Goal: Information Seeking & Learning: Learn about a topic

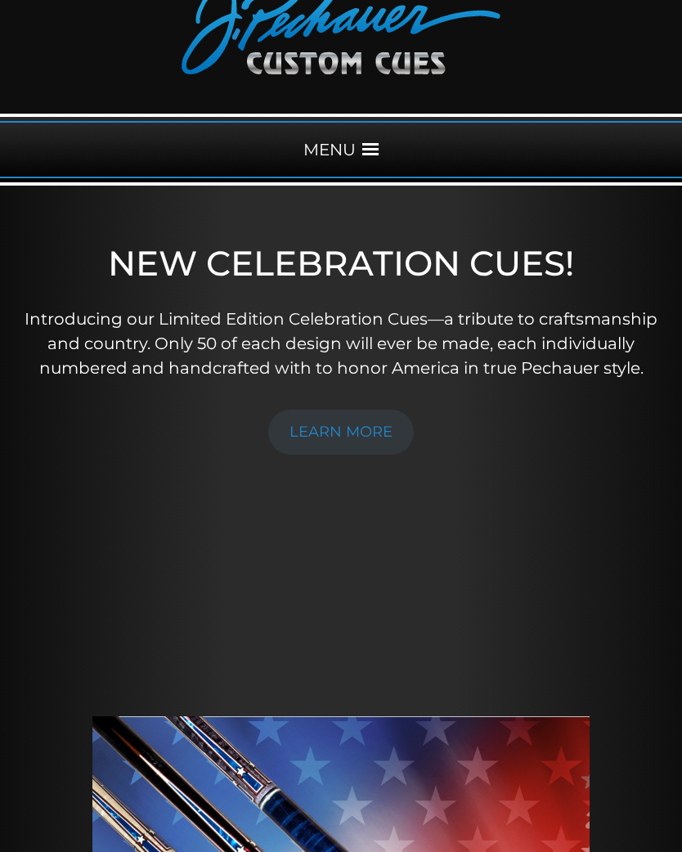
scroll to position [93, 0]
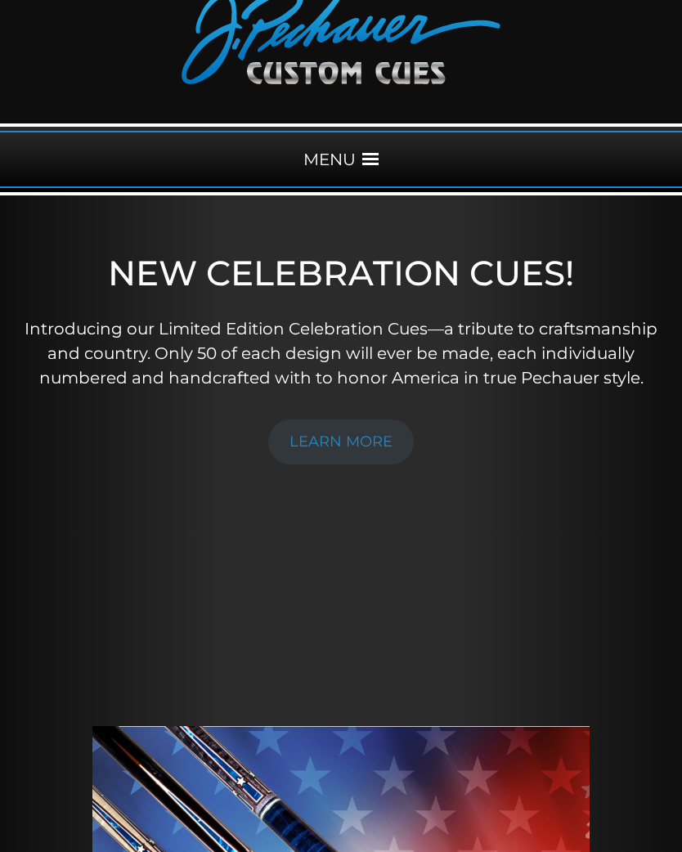
click at [375, 156] on span at bounding box center [370, 159] width 16 height 16
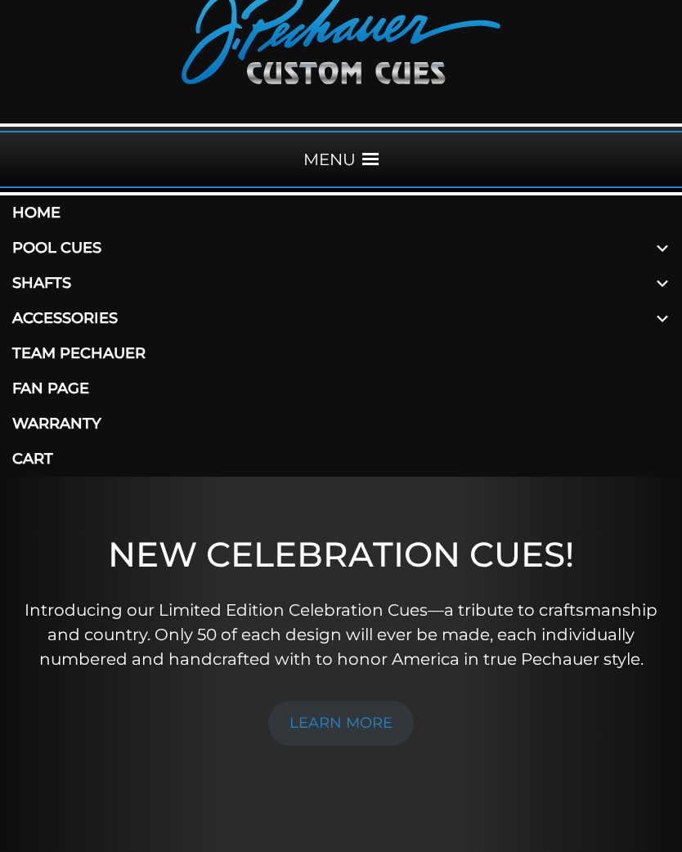
click at [85, 247] on link "Pool Cues" at bounding box center [341, 248] width 682 height 35
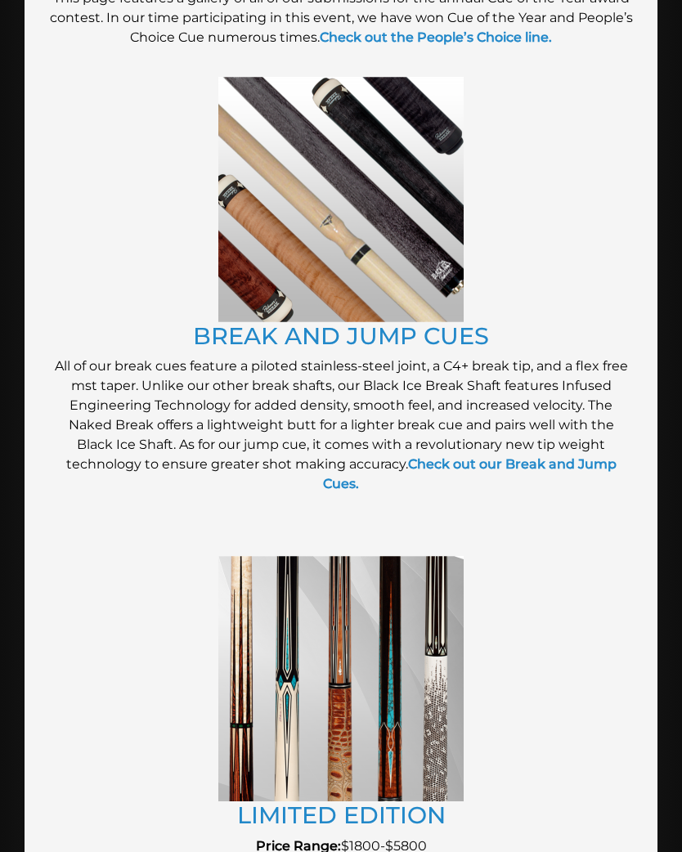
scroll to position [2564, 0]
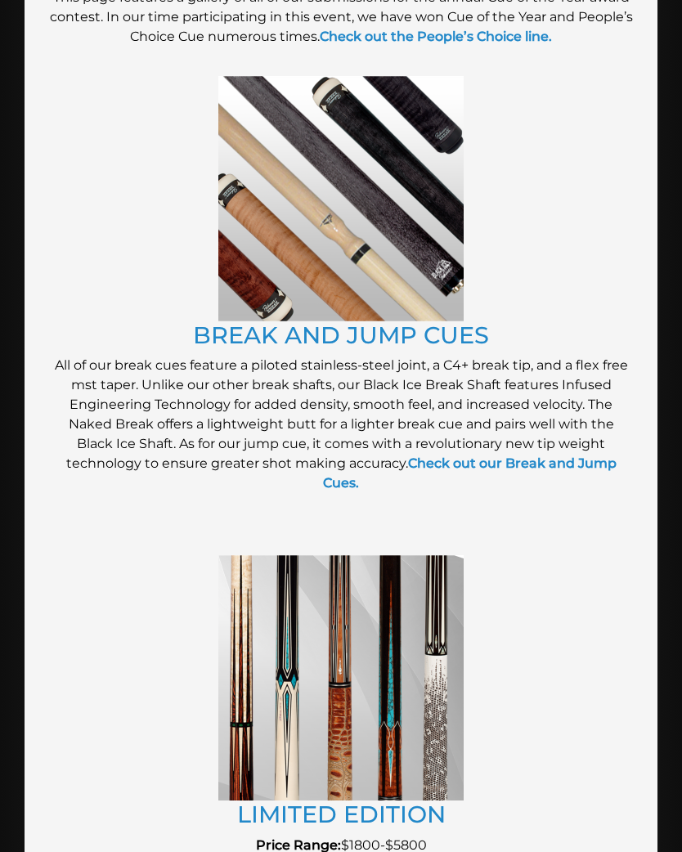
click at [130, 719] on figure at bounding box center [341, 678] width 584 height 245
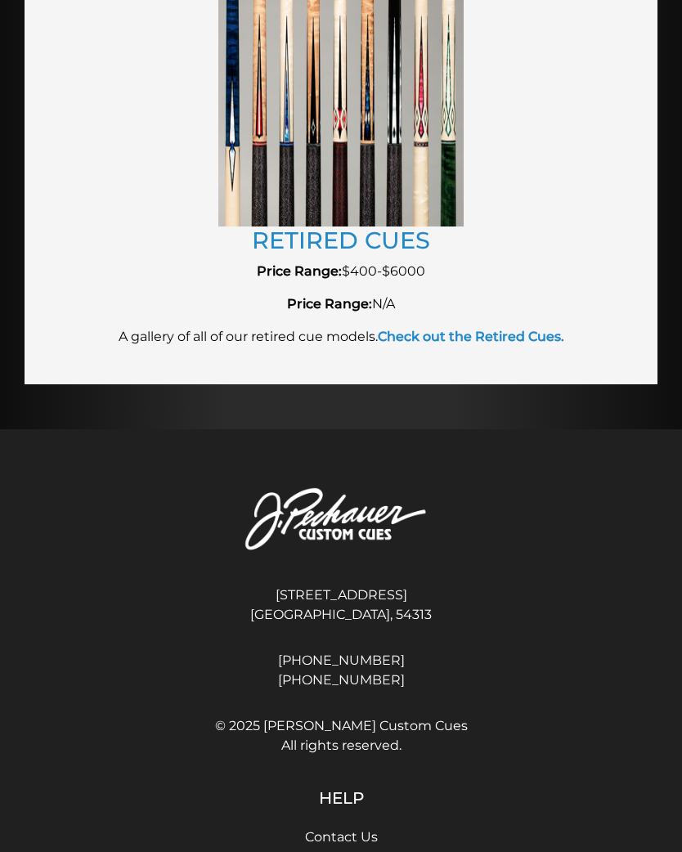
scroll to position [3540, 0]
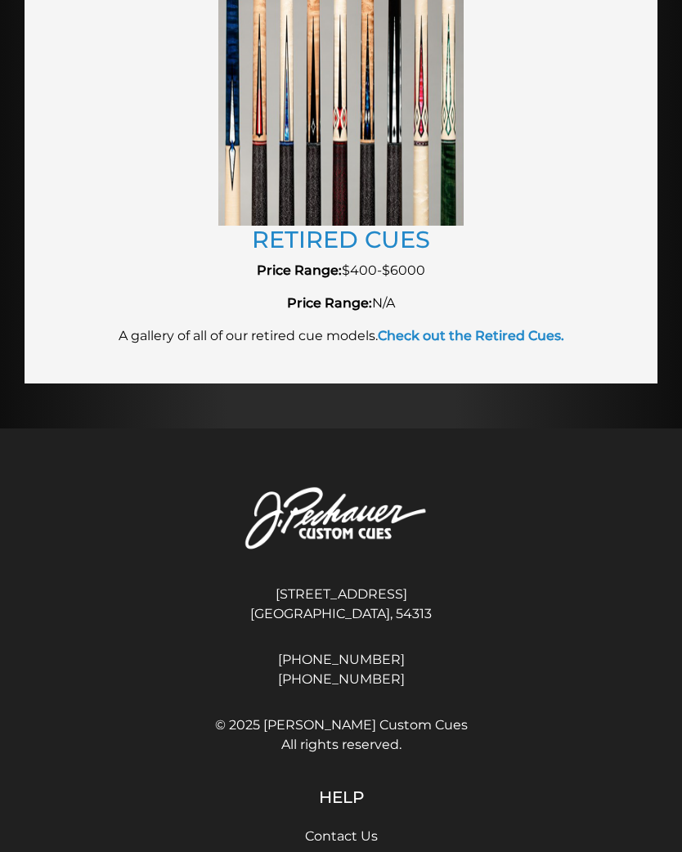
click at [494, 333] on strong "Check out the Retired Cues." at bounding box center [471, 336] width 187 height 16
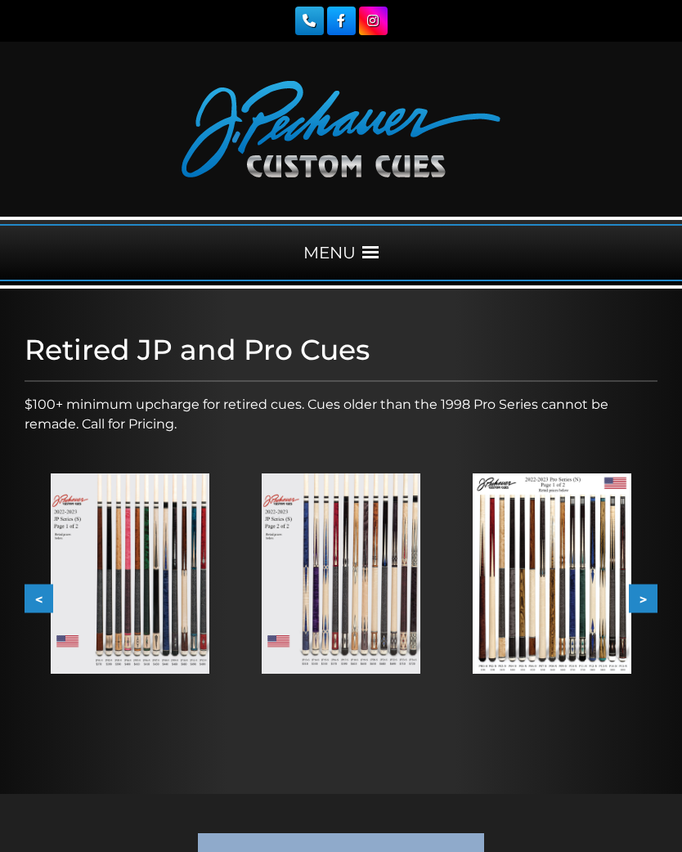
click at [358, 247] on div "MENU" at bounding box center [341, 252] width 682 height 57
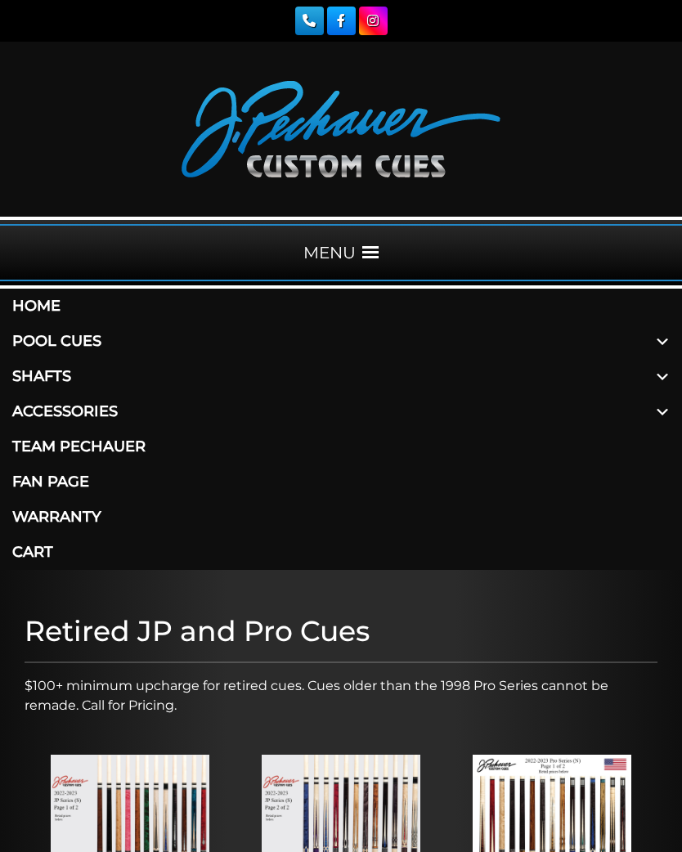
click at [78, 345] on link "Pool Cues" at bounding box center [341, 341] width 682 height 35
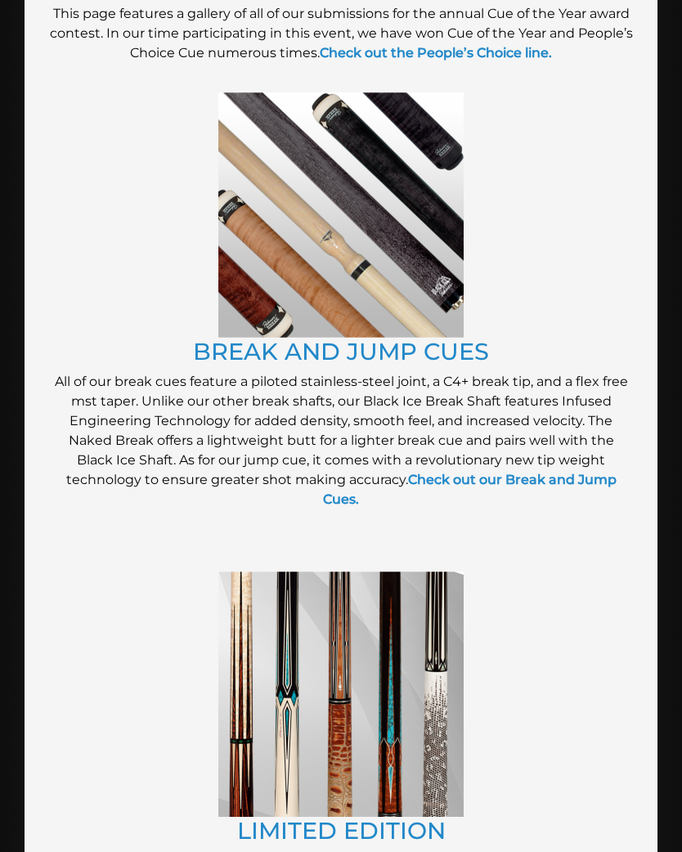
scroll to position [2550, 0]
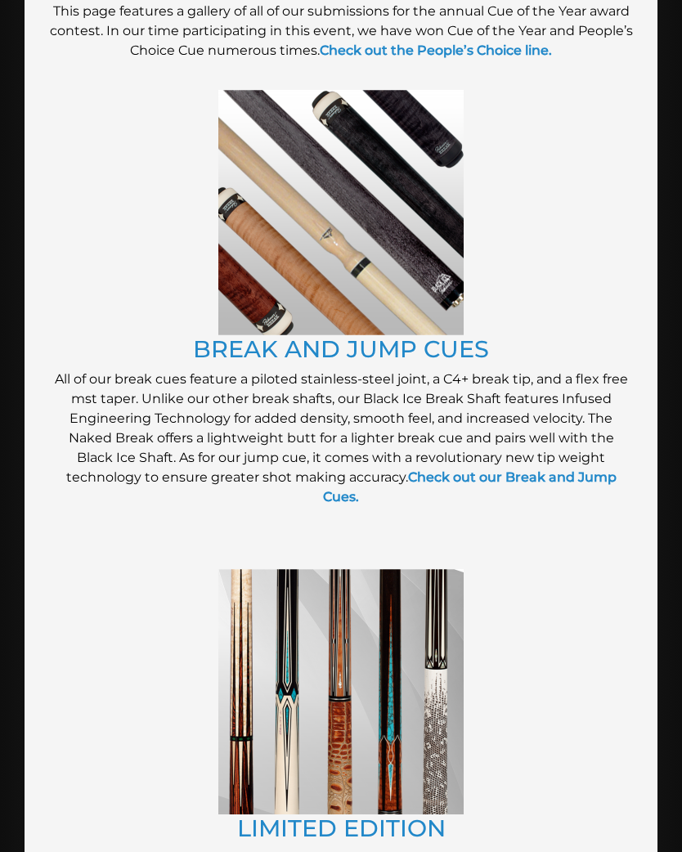
click at [134, 430] on p "All of our break cues feature a piloted stainless-steel joint, a C4+ break tip,…" at bounding box center [341, 438] width 584 height 137
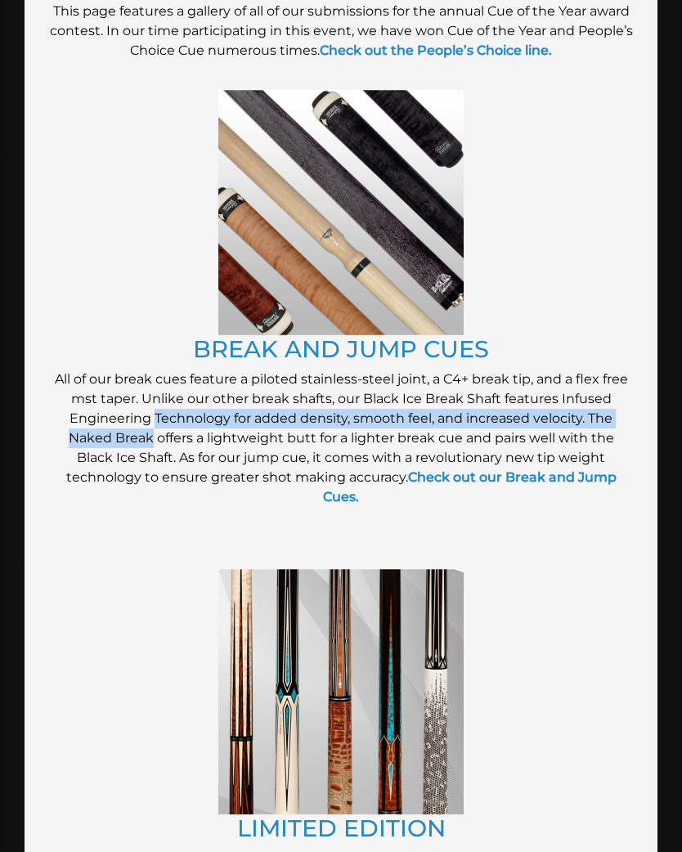
click at [184, 396] on p "All of our break cues feature a piloted stainless-steel joint, a C4+ break tip,…" at bounding box center [341, 438] width 584 height 137
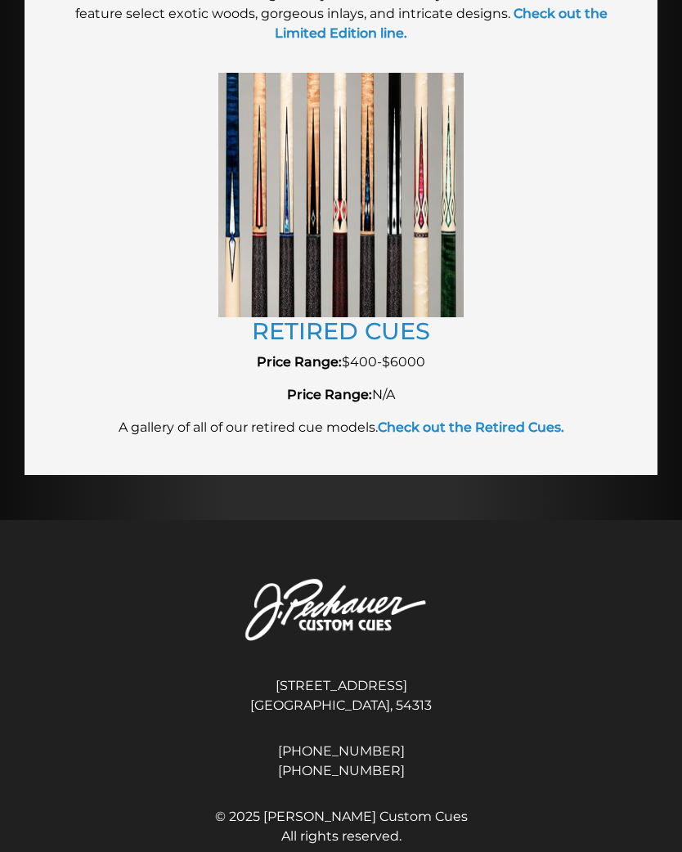
scroll to position [3449, 0]
